Goal: Check status: Check status

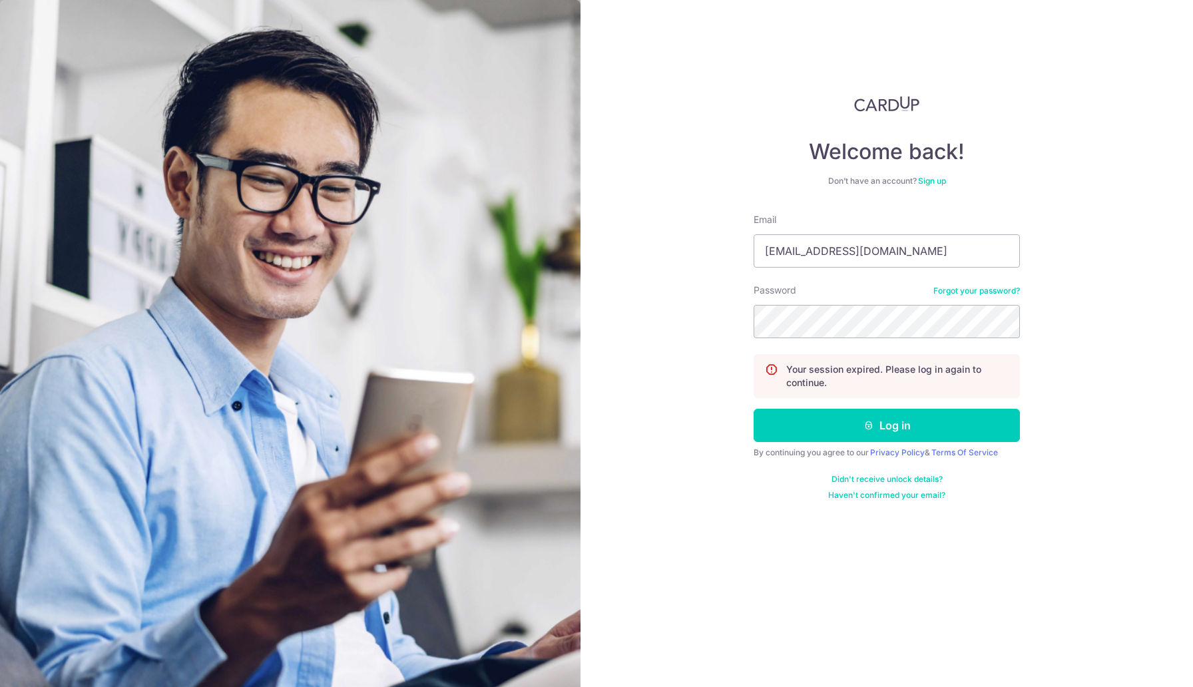
click at [754, 409] on button "Log in" at bounding box center [887, 425] width 266 height 33
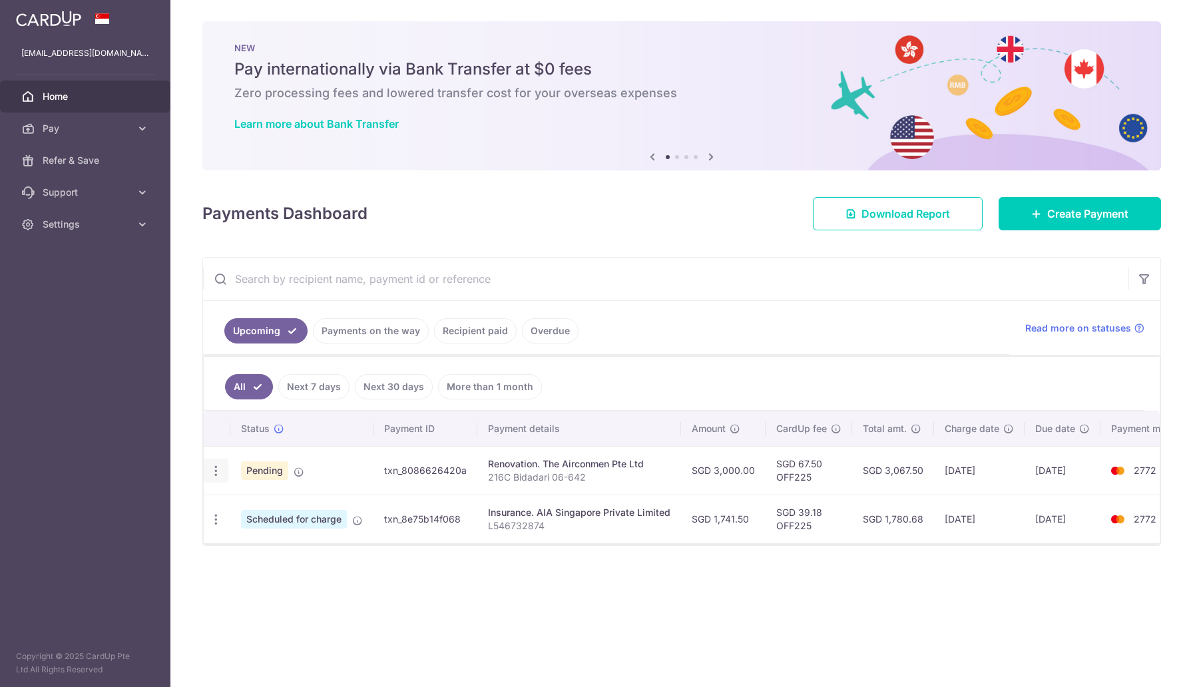
click at [212, 465] on icon "button" at bounding box center [216, 471] width 14 height 14
click at [509, 586] on div "Status Payment ID Payment details Amount CardUp fee Total amt. Charge date Due …" at bounding box center [682, 508] width 956 height 192
